Goal: Use online tool/utility: Utilize a website feature to perform a specific function

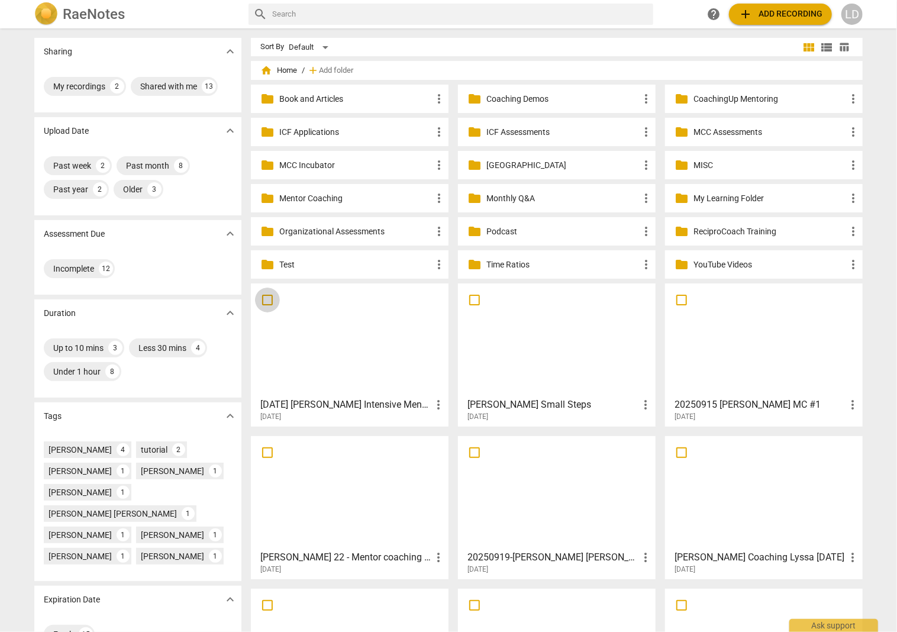
click at [268, 304] on input "checkbox" at bounding box center [267, 300] width 25 height 14
checkbox input "false"
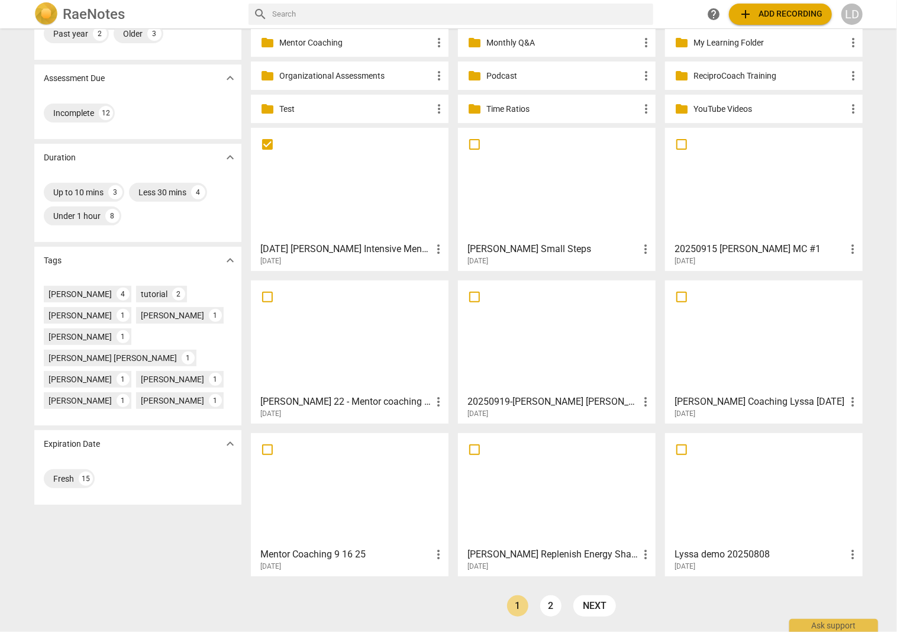
scroll to position [160, 0]
click at [348, 521] on div at bounding box center [349, 489] width 189 height 105
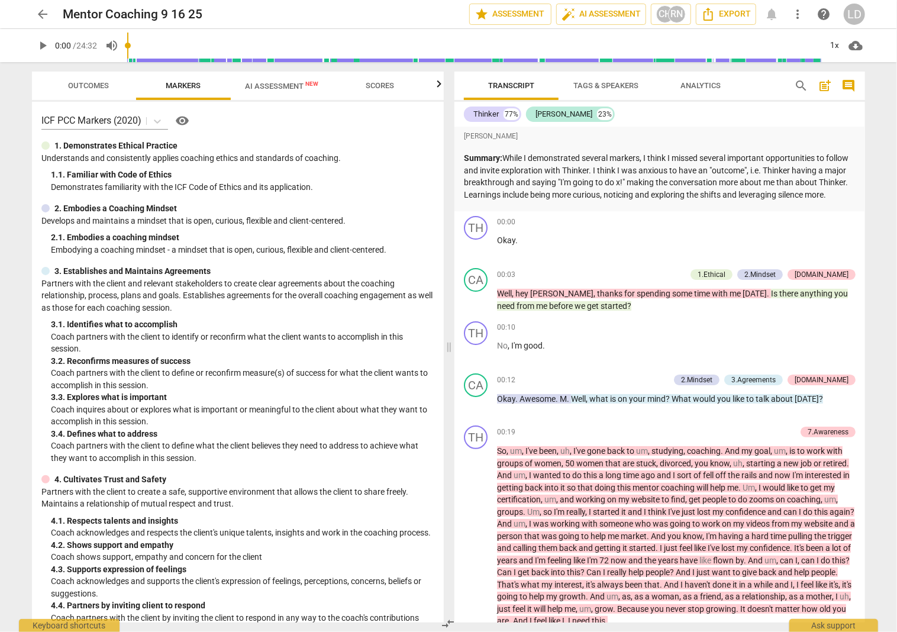
click at [295, 85] on span "AI Assessment New" at bounding box center [281, 86] width 73 height 9
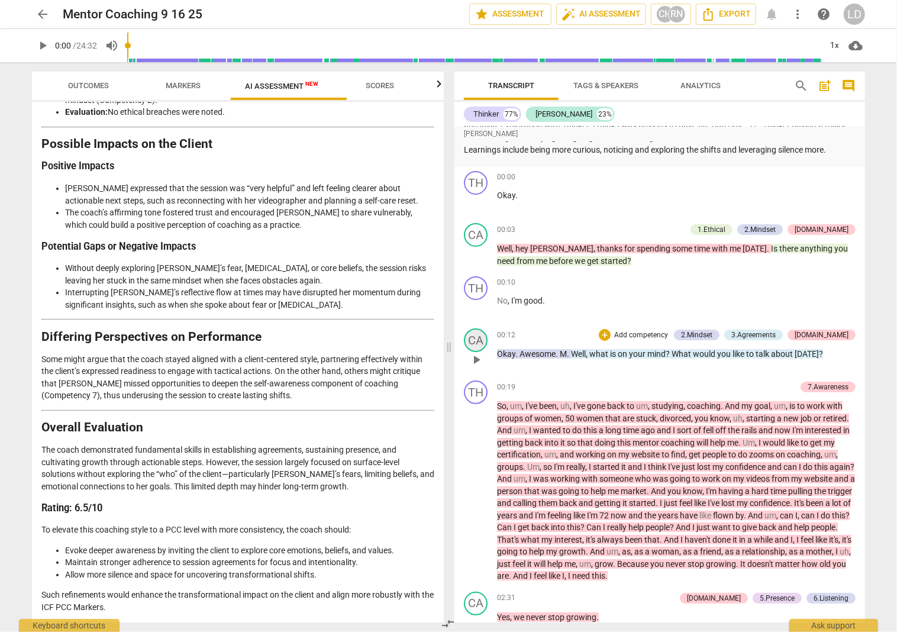
scroll to position [83, 0]
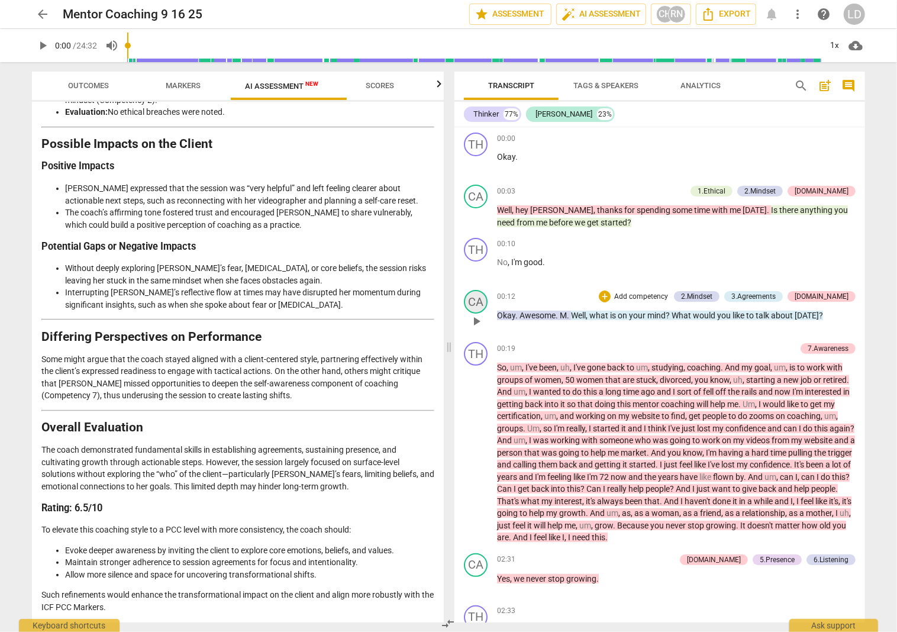
click at [486, 314] on div "CA" at bounding box center [476, 302] width 24 height 24
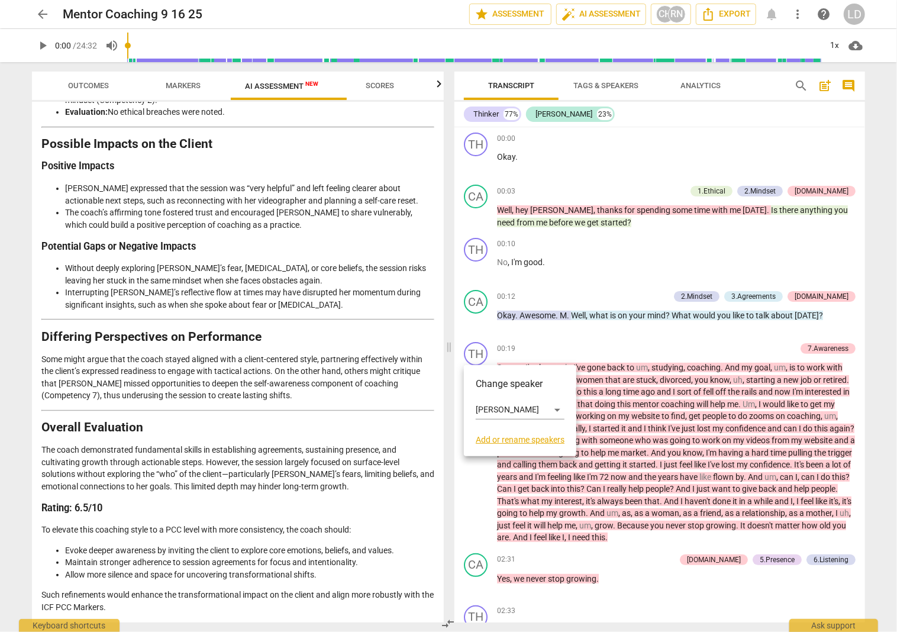
click at [478, 314] on div at bounding box center [448, 316] width 897 height 632
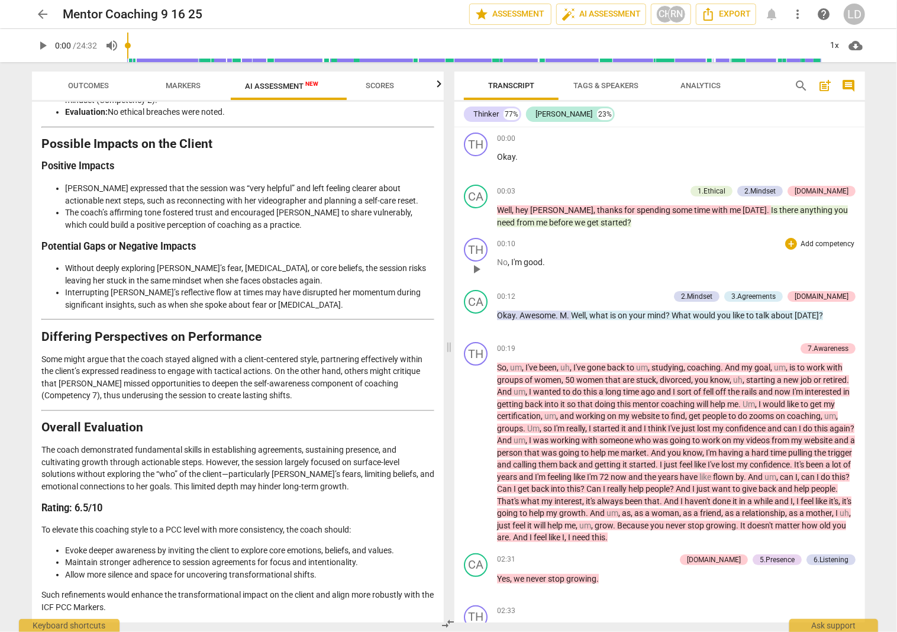
click at [476, 276] on span "play_arrow" at bounding box center [476, 269] width 14 height 14
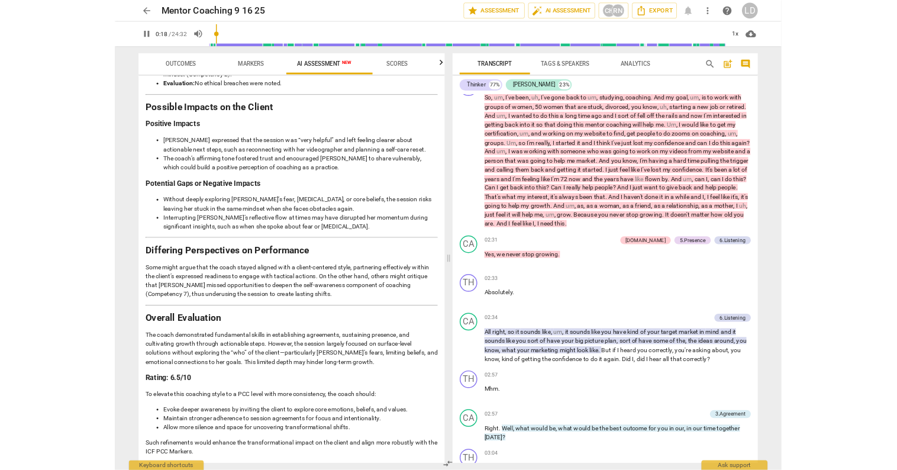
scroll to position [321, 0]
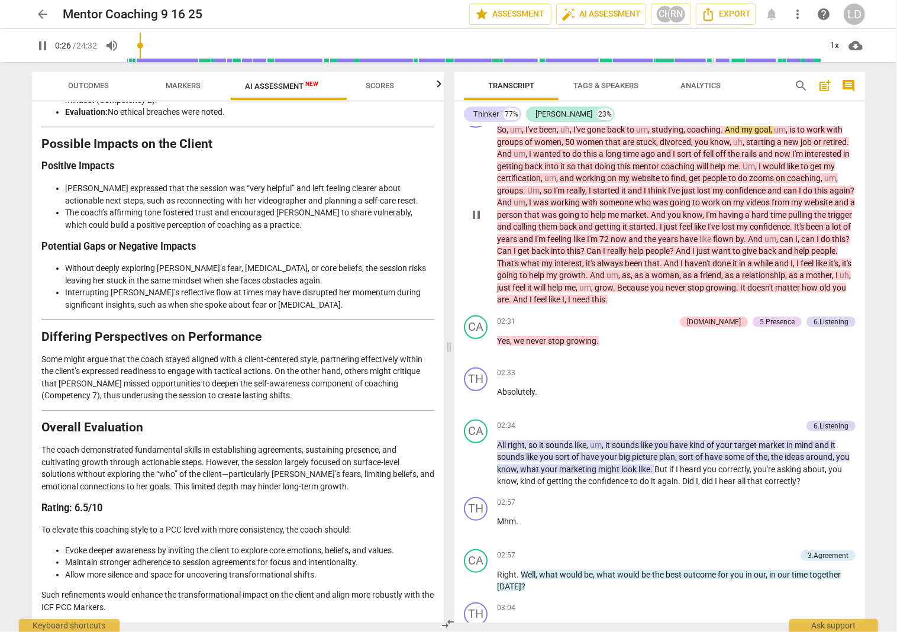
click at [481, 222] on span "pause" at bounding box center [476, 215] width 14 height 14
type input "27"
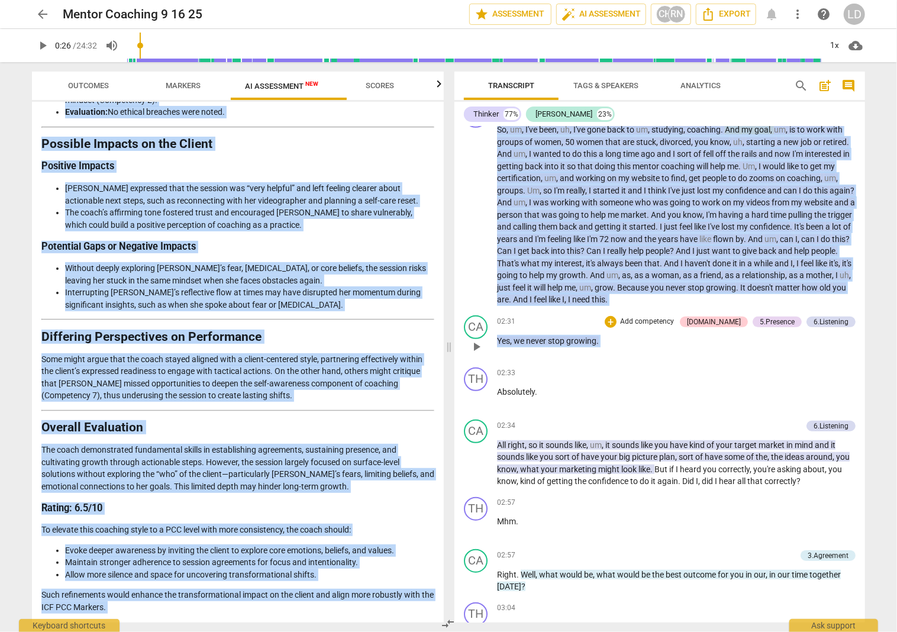
drag, startPoint x: 895, startPoint y: 622, endPoint x: 847, endPoint y: 518, distance: 114.9
click at [847, 518] on div "arrow_back Mentor Coaching 9 16 25 edit star Assessment auto_fix_high AI Assess…" at bounding box center [448, 316] width 897 height 632
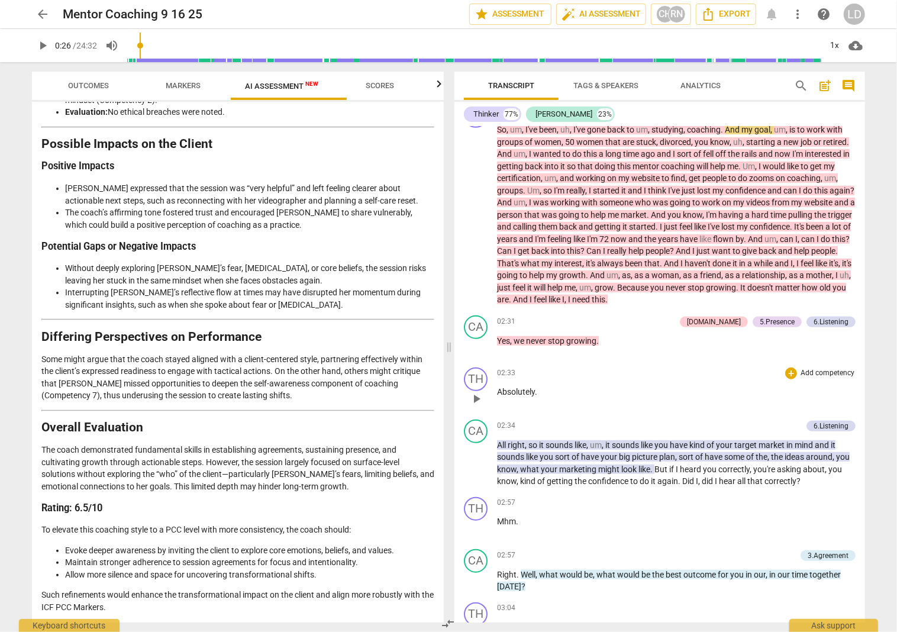
drag, startPoint x: 892, startPoint y: 623, endPoint x: 844, endPoint y: 568, distance: 73.4
click at [844, 568] on div "arrow_back Mentor Coaching 9 16 25 edit star Assessment auto_fix_high AI Assess…" at bounding box center [448, 316] width 897 height 632
drag, startPoint x: 895, startPoint y: 623, endPoint x: 879, endPoint y: 603, distance: 26.1
click at [879, 603] on div "arrow_back Mentor Coaching 9 16 25 edit star Assessment auto_fix_high AI Assess…" at bounding box center [448, 316] width 897 height 632
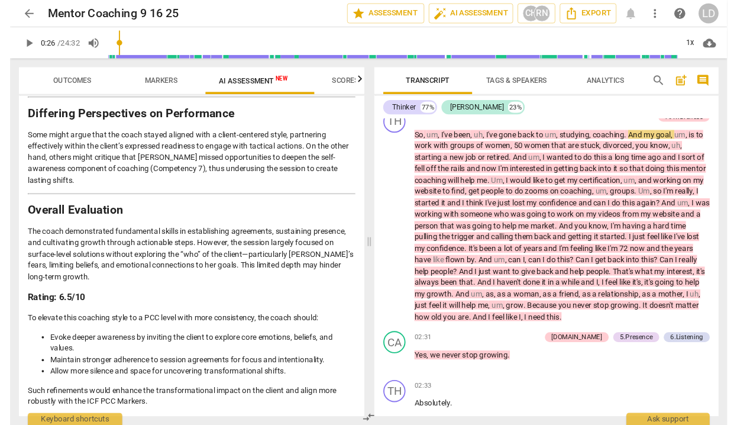
scroll to position [337, 0]
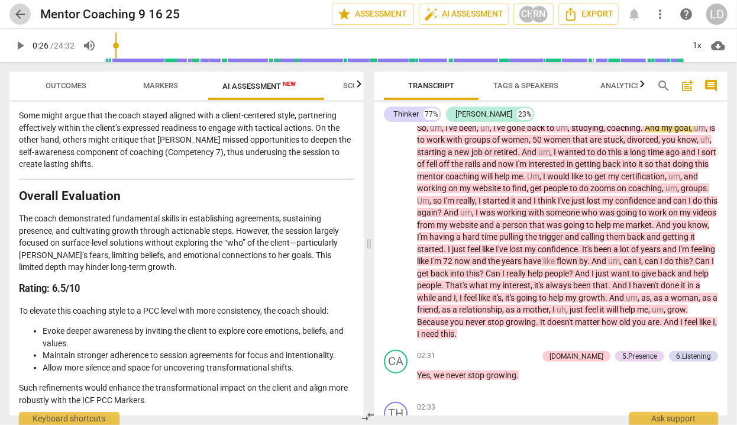
click at [18, 12] on span "arrow_back" at bounding box center [20, 14] width 14 height 14
